Goal: Task Accomplishment & Management: Manage account settings

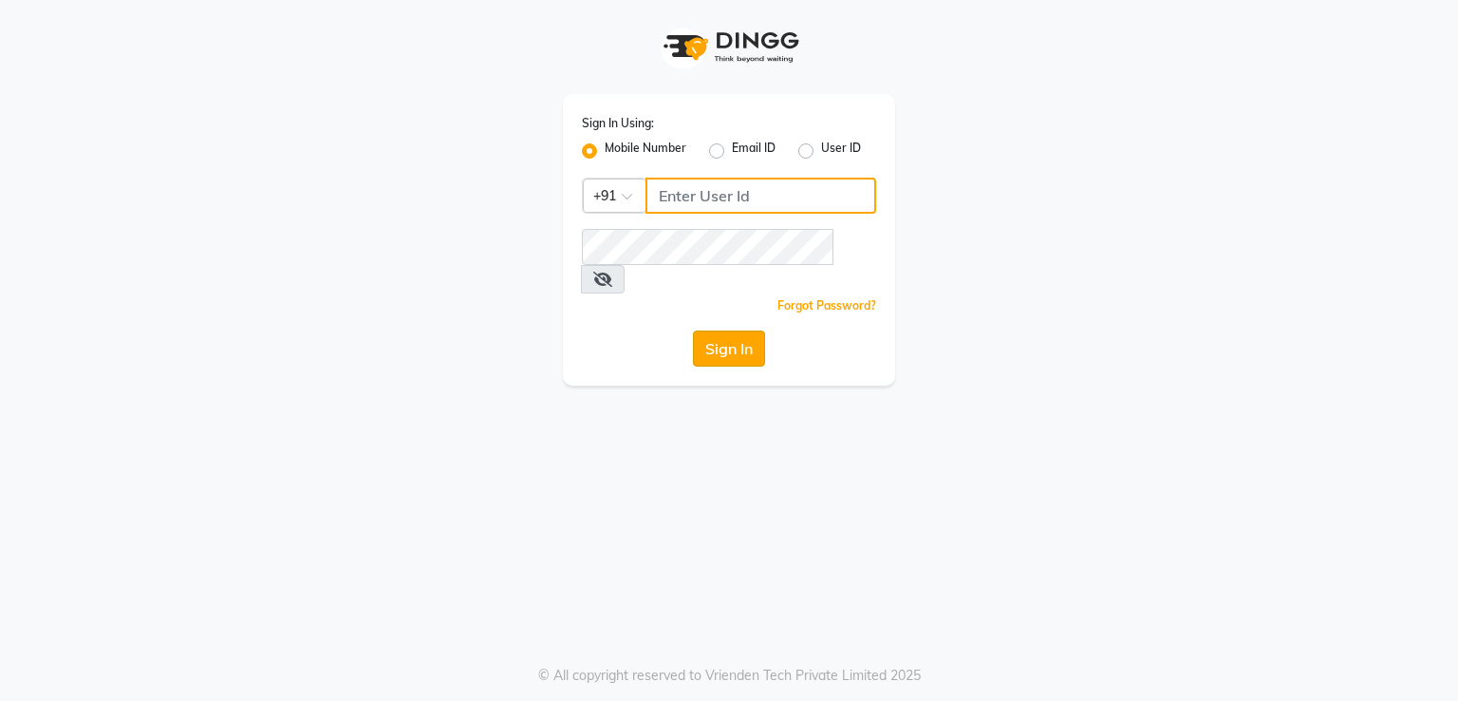
type input "7295029191"
click at [720, 330] on button "Sign In" at bounding box center [729, 348] width 72 height 36
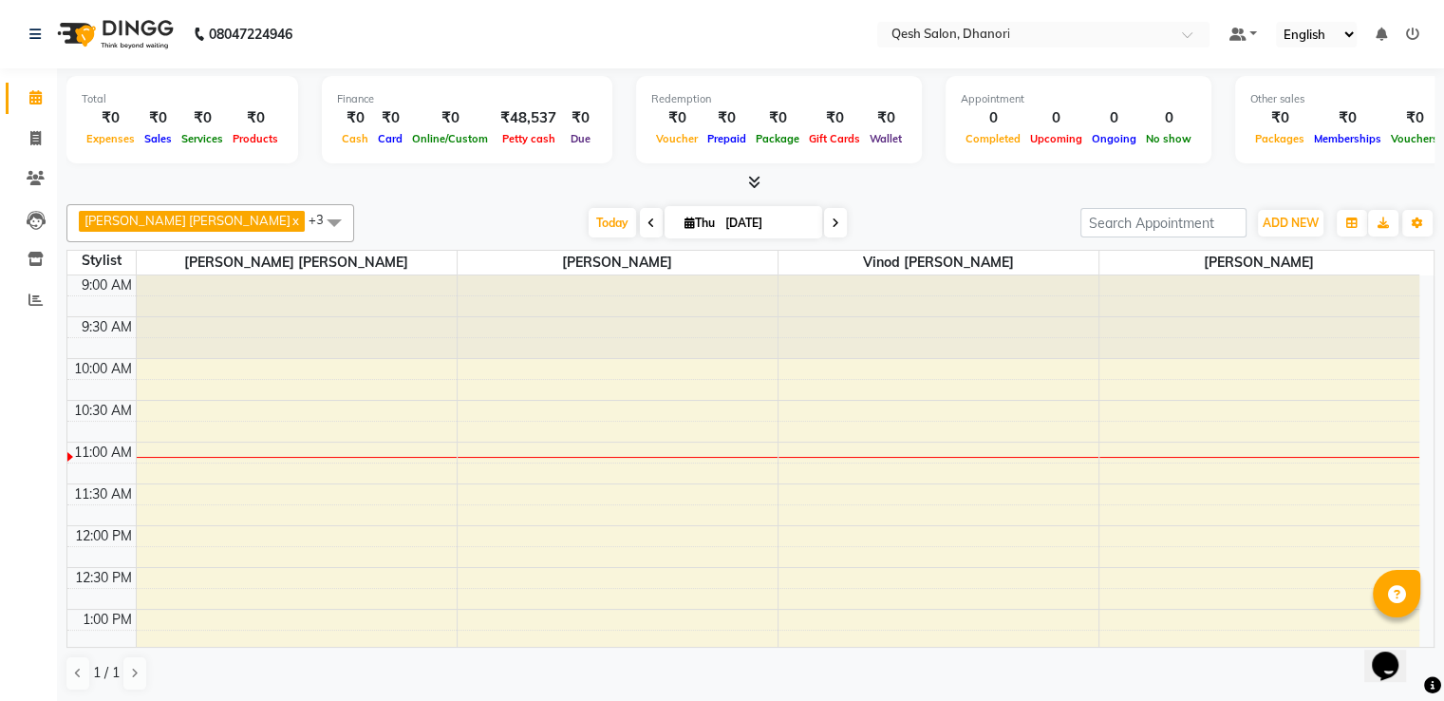
click at [832, 221] on icon at bounding box center [836, 222] width 8 height 11
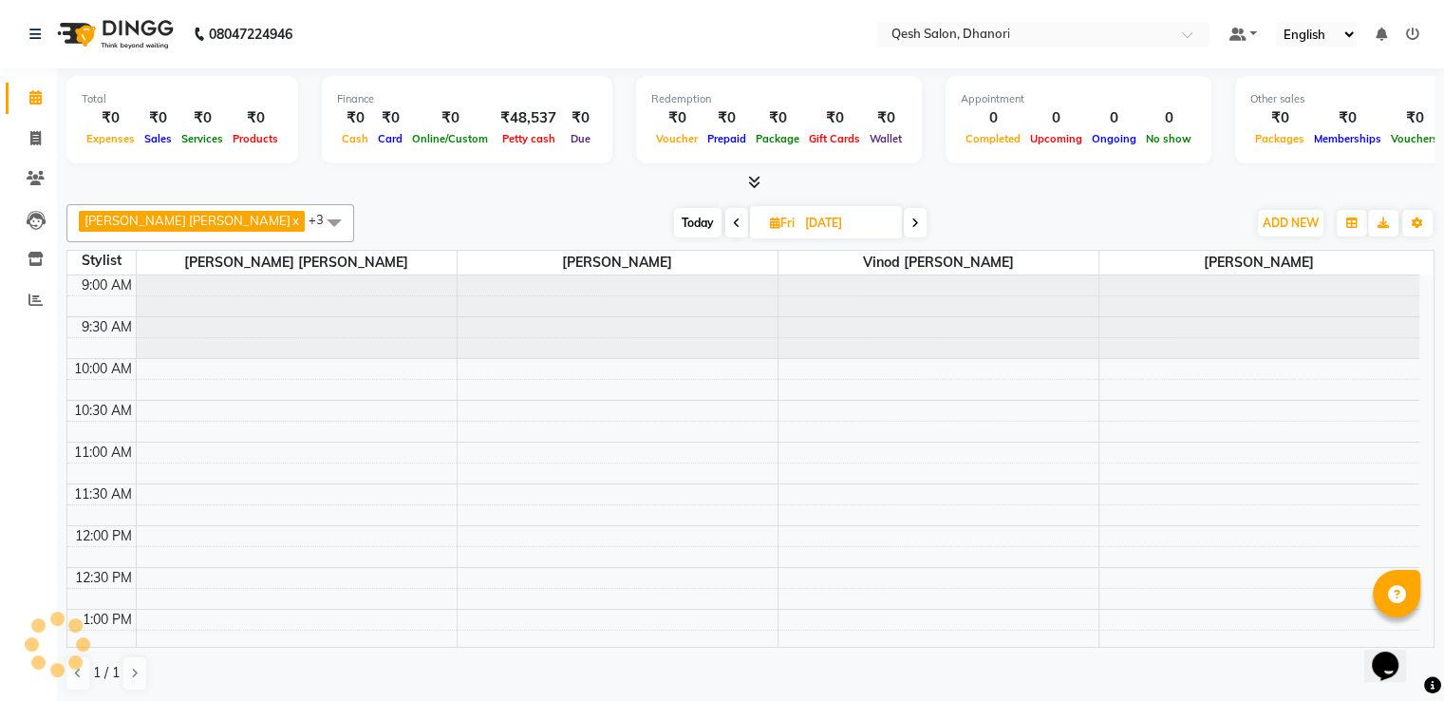
scroll to position [166, 0]
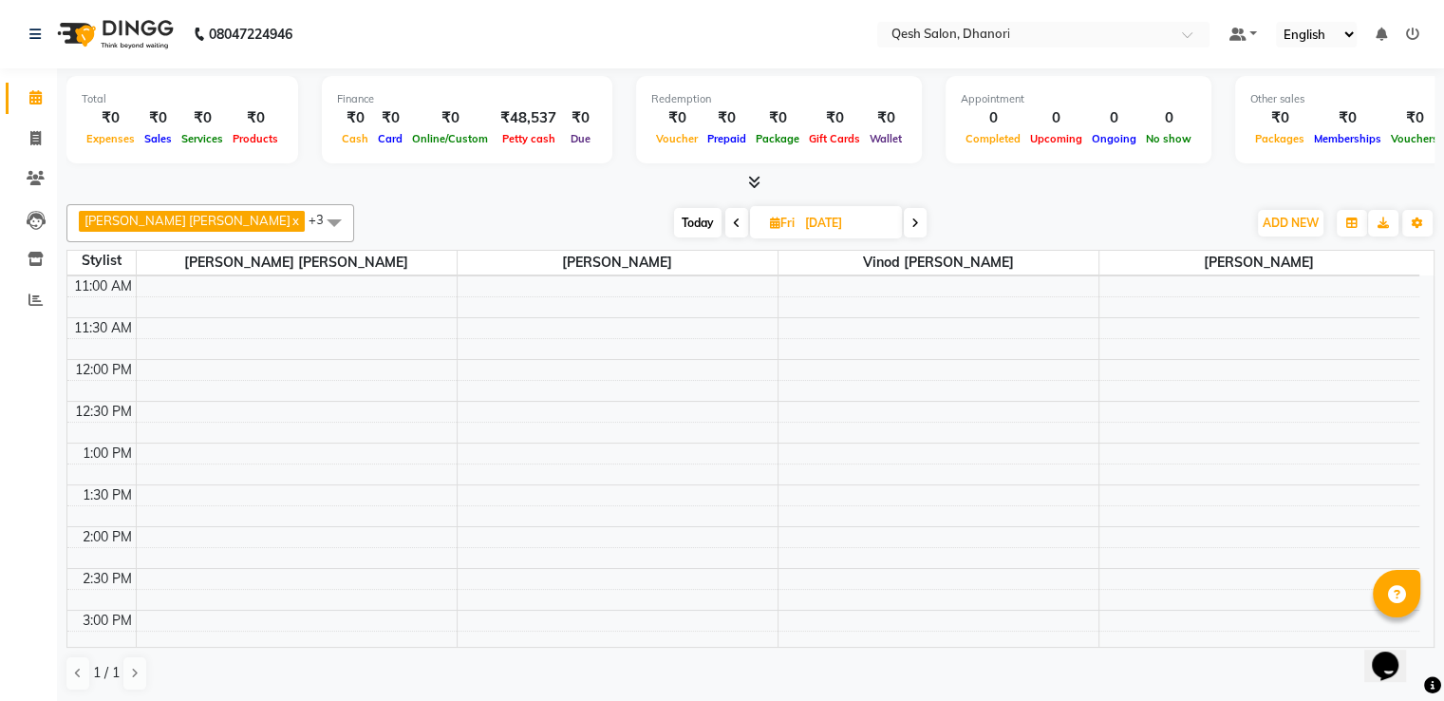
click at [911, 222] on icon at bounding box center [915, 222] width 8 height 11
type input "[DATE]"
click at [32, 143] on icon at bounding box center [35, 138] width 10 height 14
select select "service"
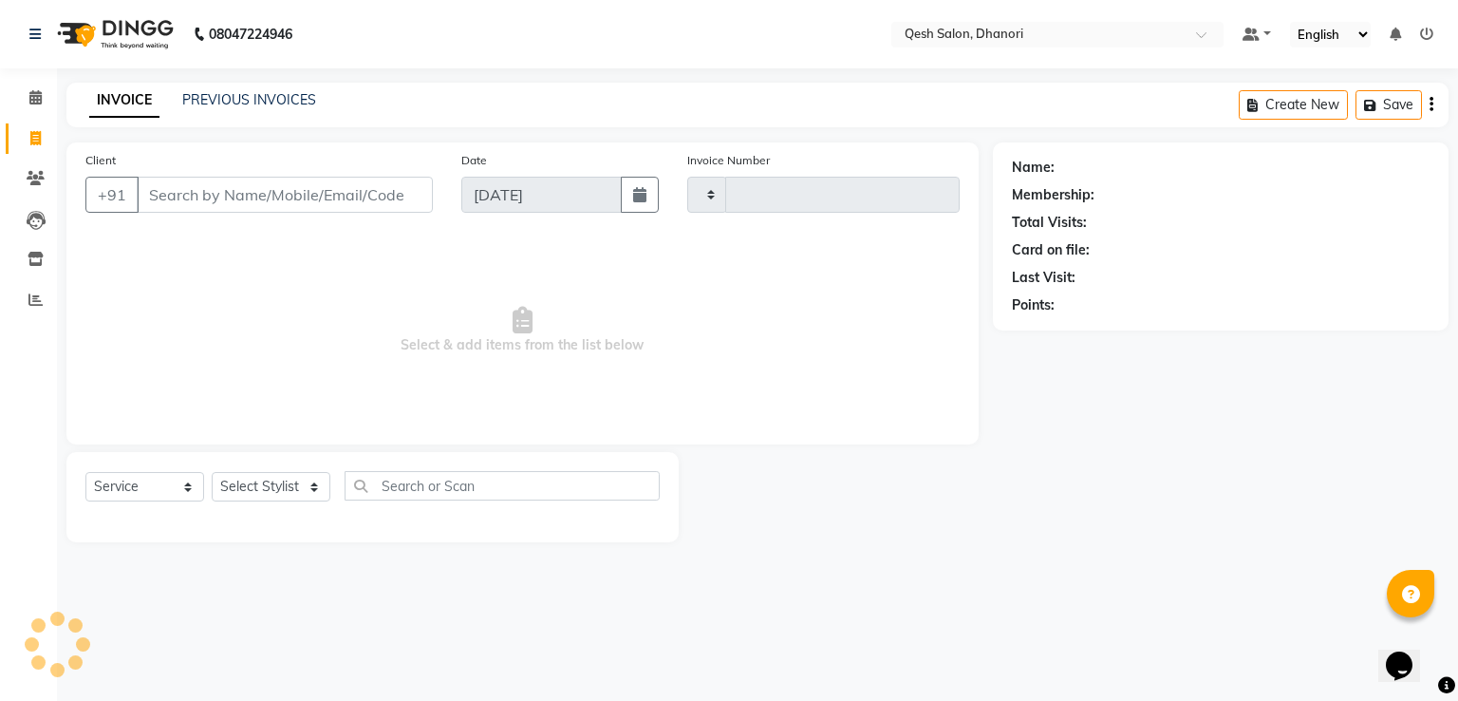
type input "0633"
select select "7641"
click at [233, 101] on link "PREVIOUS INVOICES" at bounding box center [249, 99] width 134 height 17
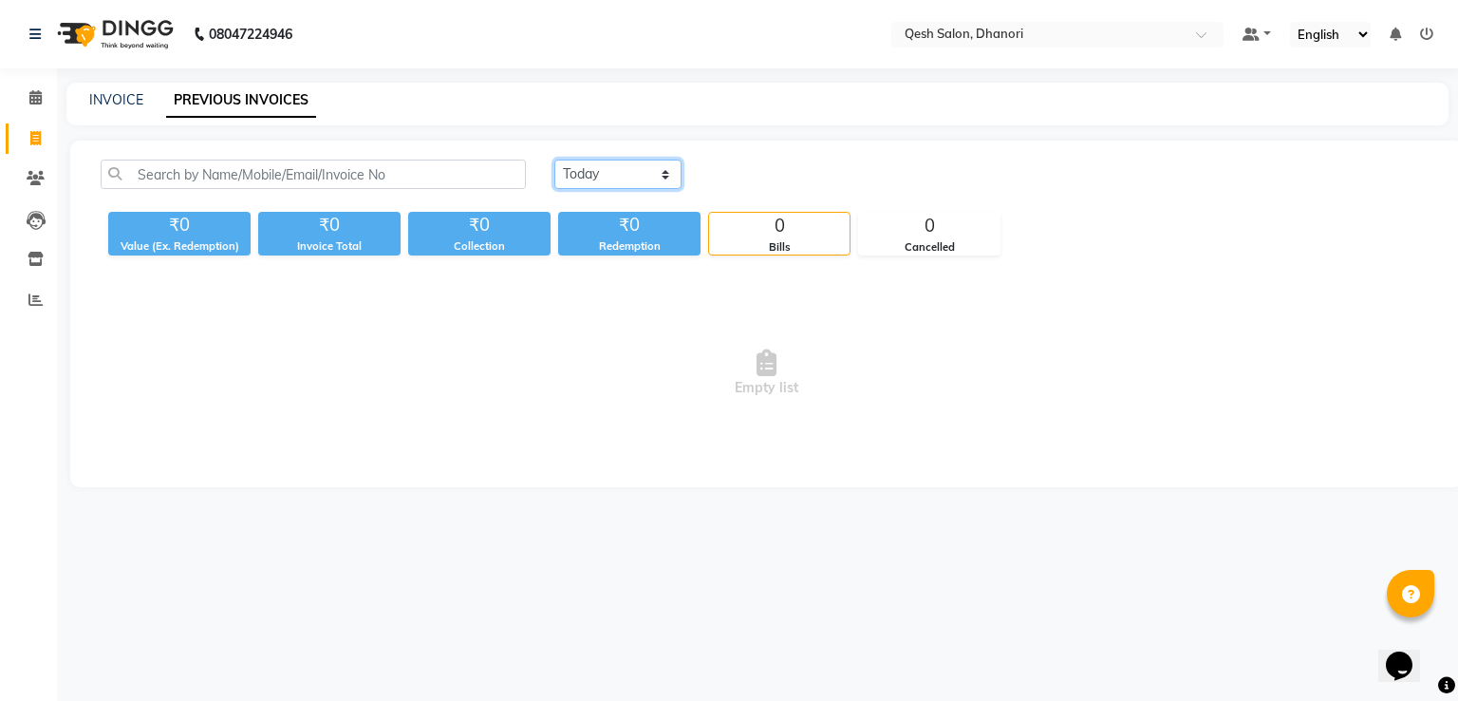
click at [609, 174] on select "[DATE] [DATE] Custom Range" at bounding box center [617, 174] width 127 height 29
select select "[DATE]"
click at [554, 160] on select "[DATE] [DATE] Custom Range" at bounding box center [617, 174] width 127 height 29
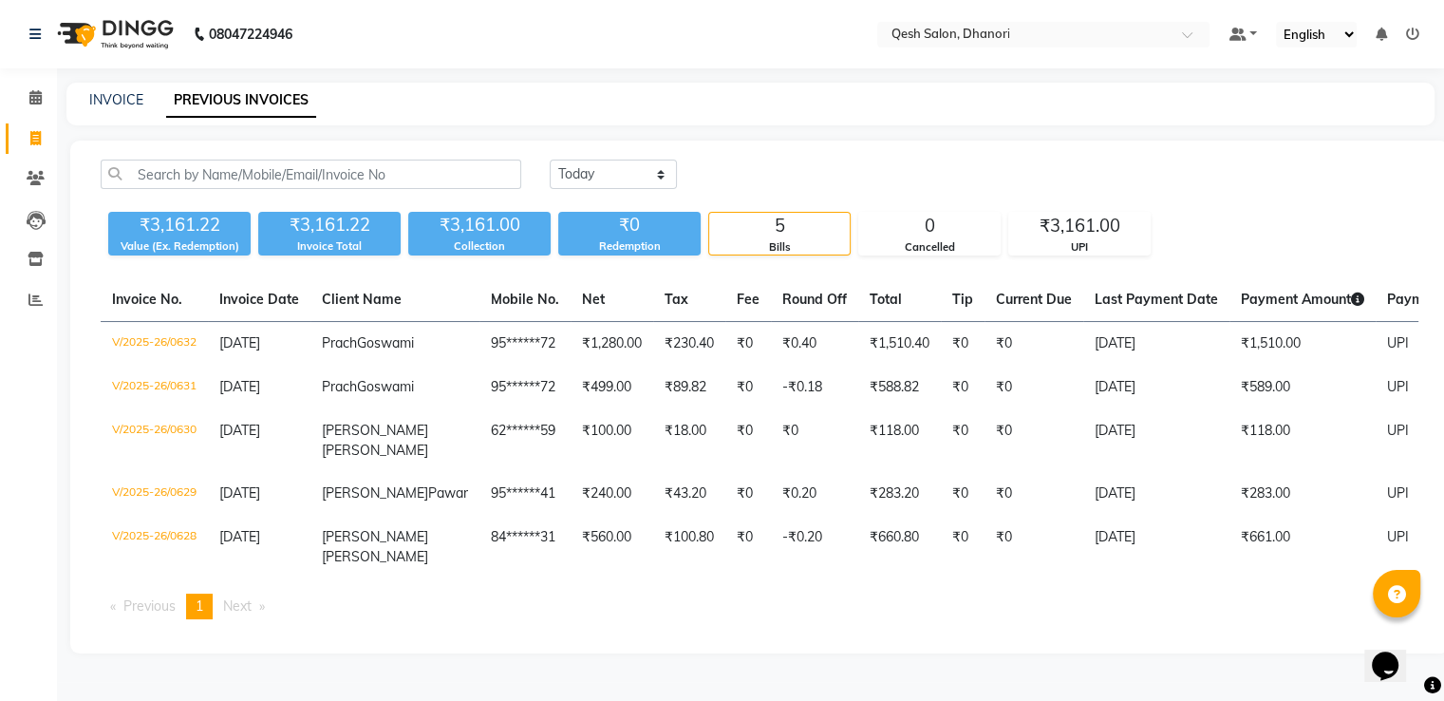
click at [169, 220] on div "₹3,161.22" at bounding box center [179, 225] width 142 height 27
copy div "3,161.22"
